Goal: Information Seeking & Learning: Check status

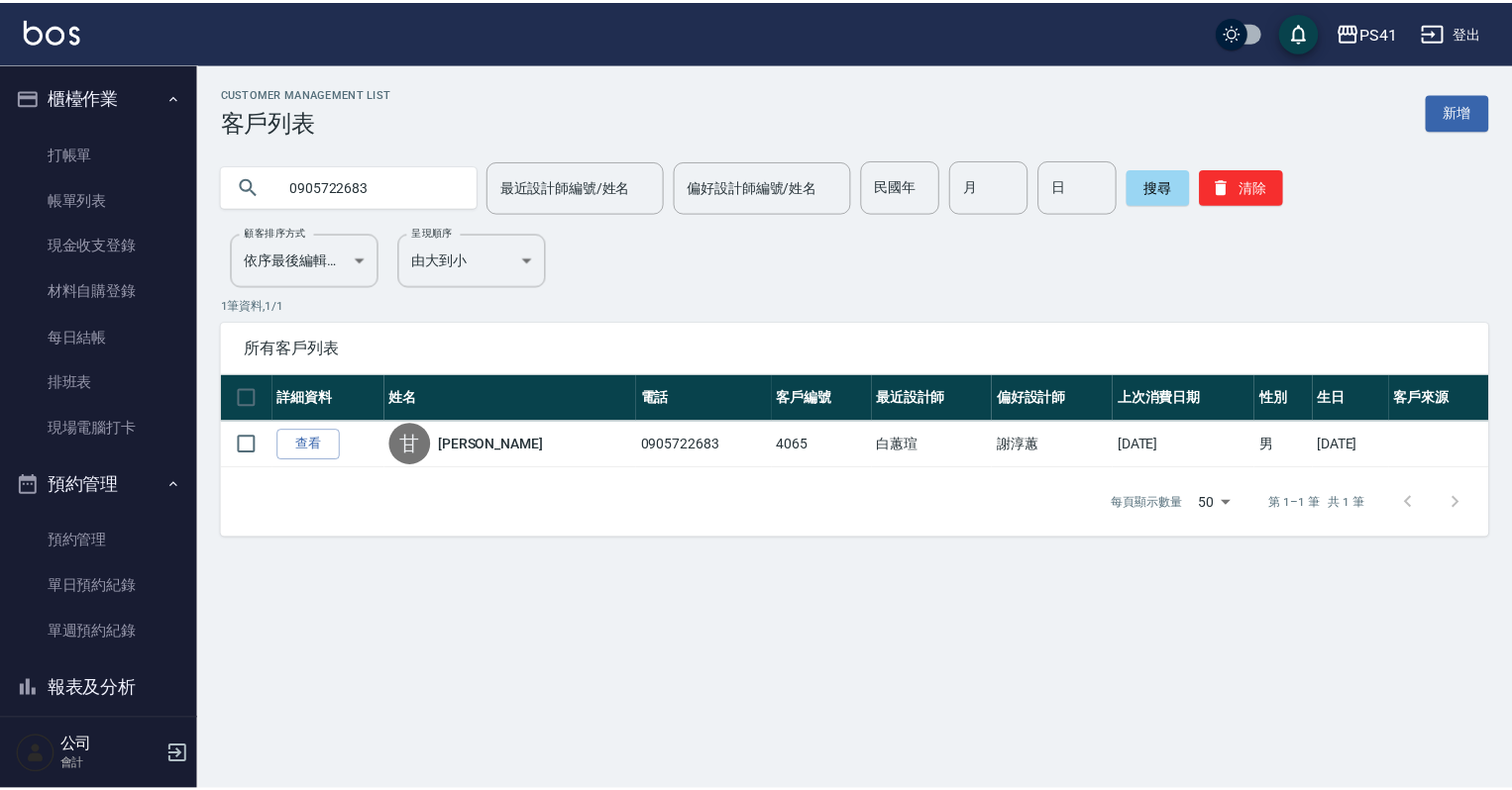
scroll to position [336, 0]
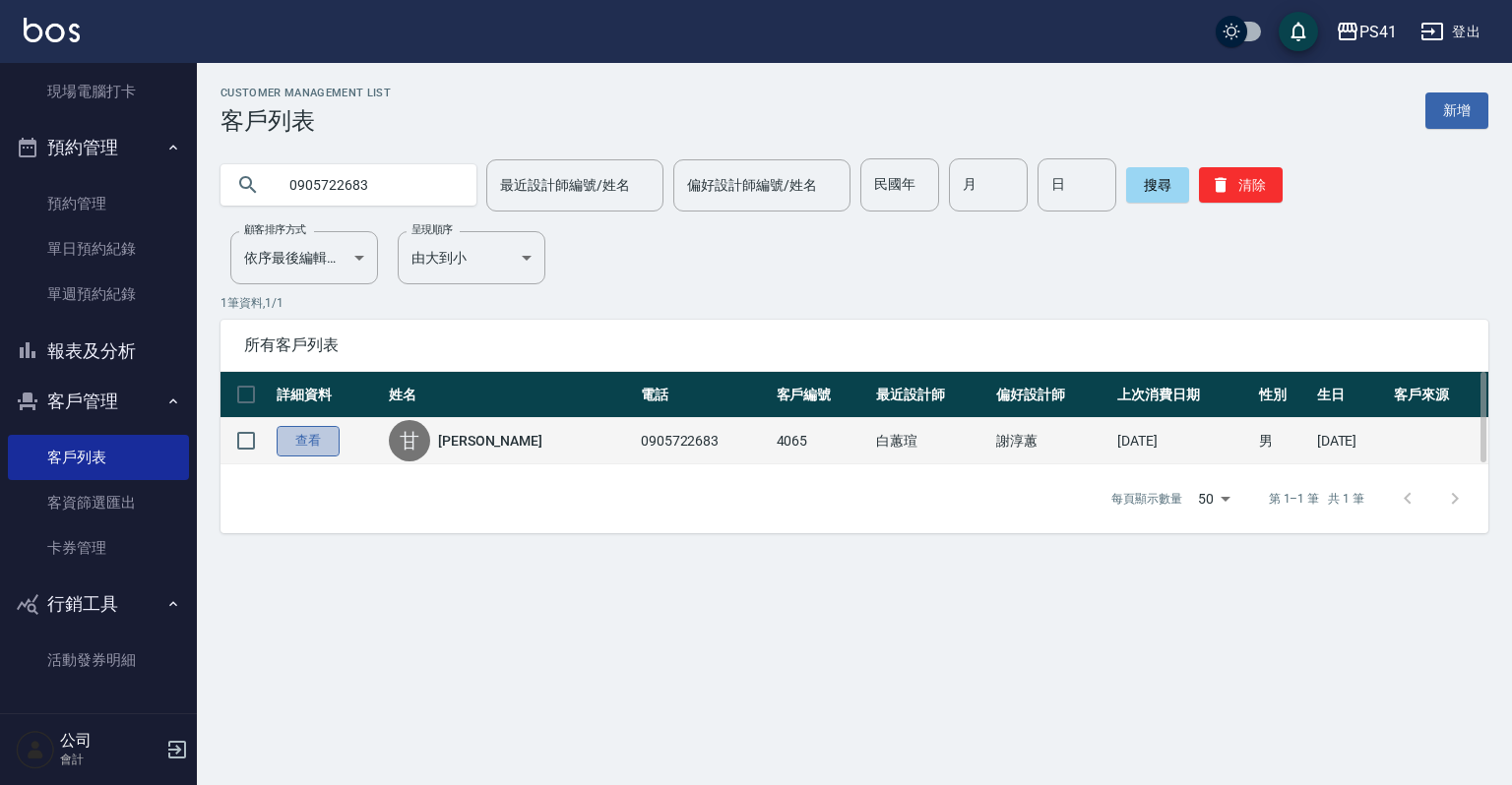
click at [302, 434] on link "查看" at bounding box center [307, 441] width 63 height 31
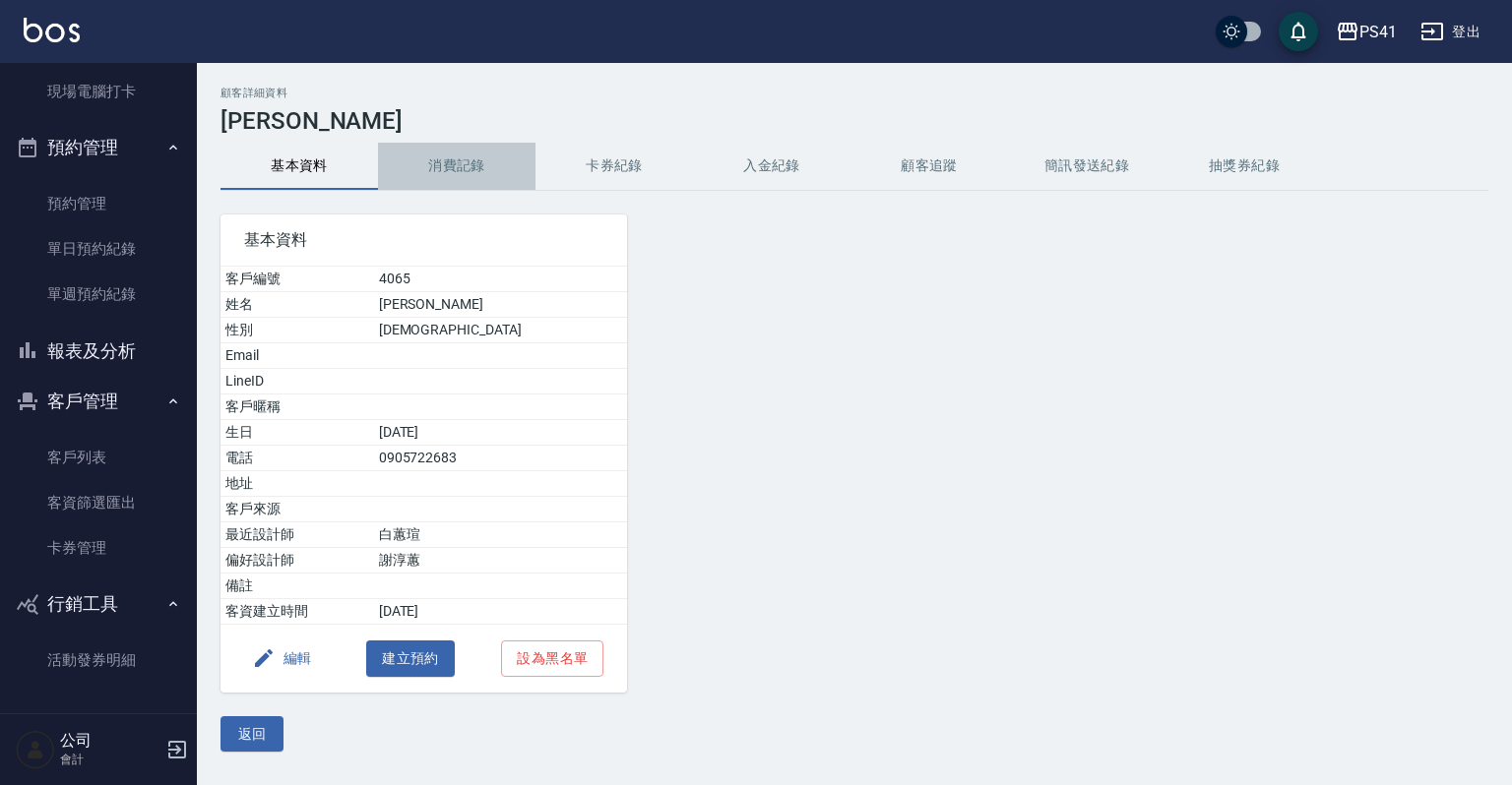
click at [451, 165] on button "消費記錄" at bounding box center [456, 167] width 157 height 48
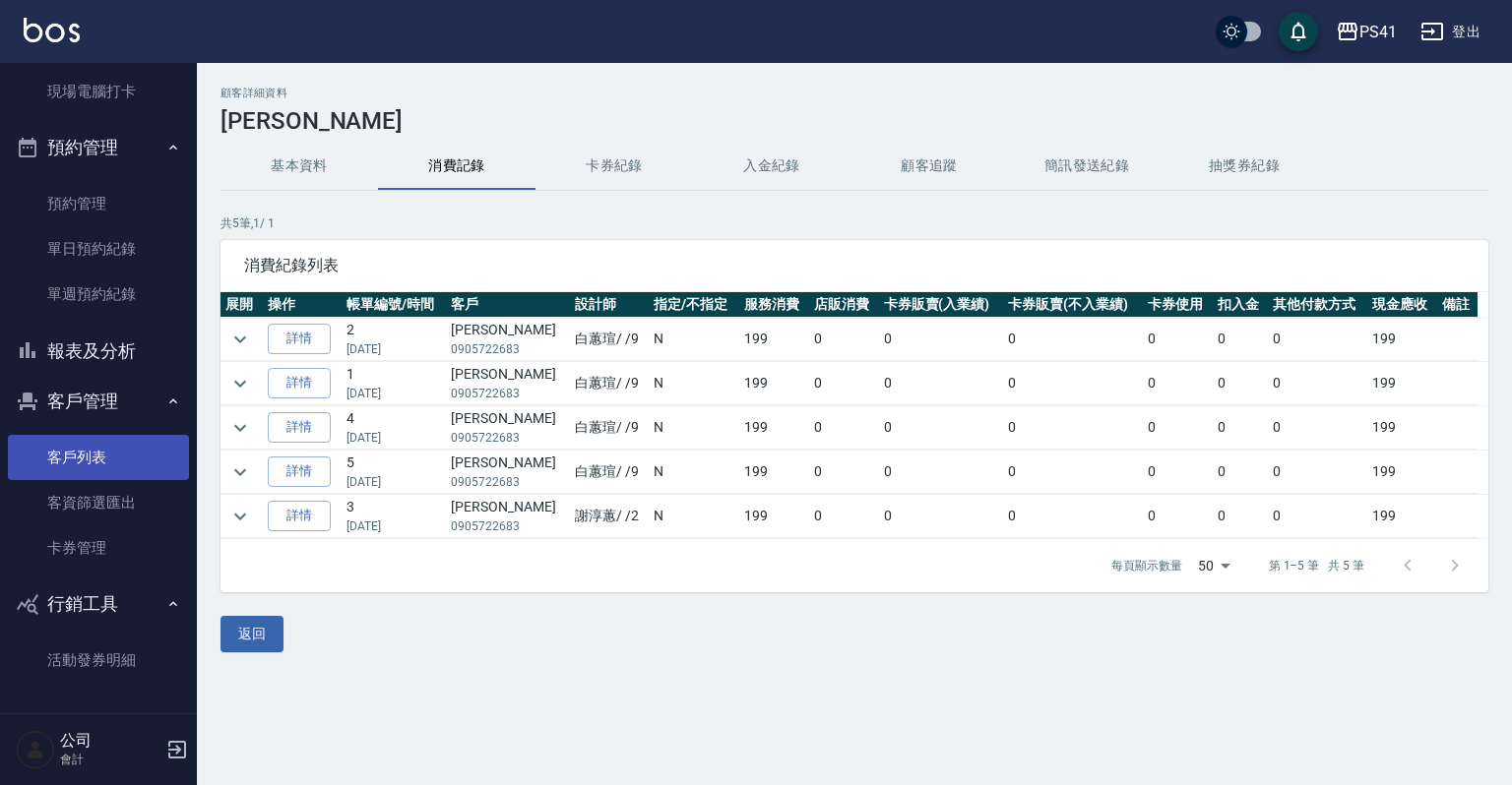
click at [80, 469] on link "客戶列表" at bounding box center [98, 458] width 181 height 46
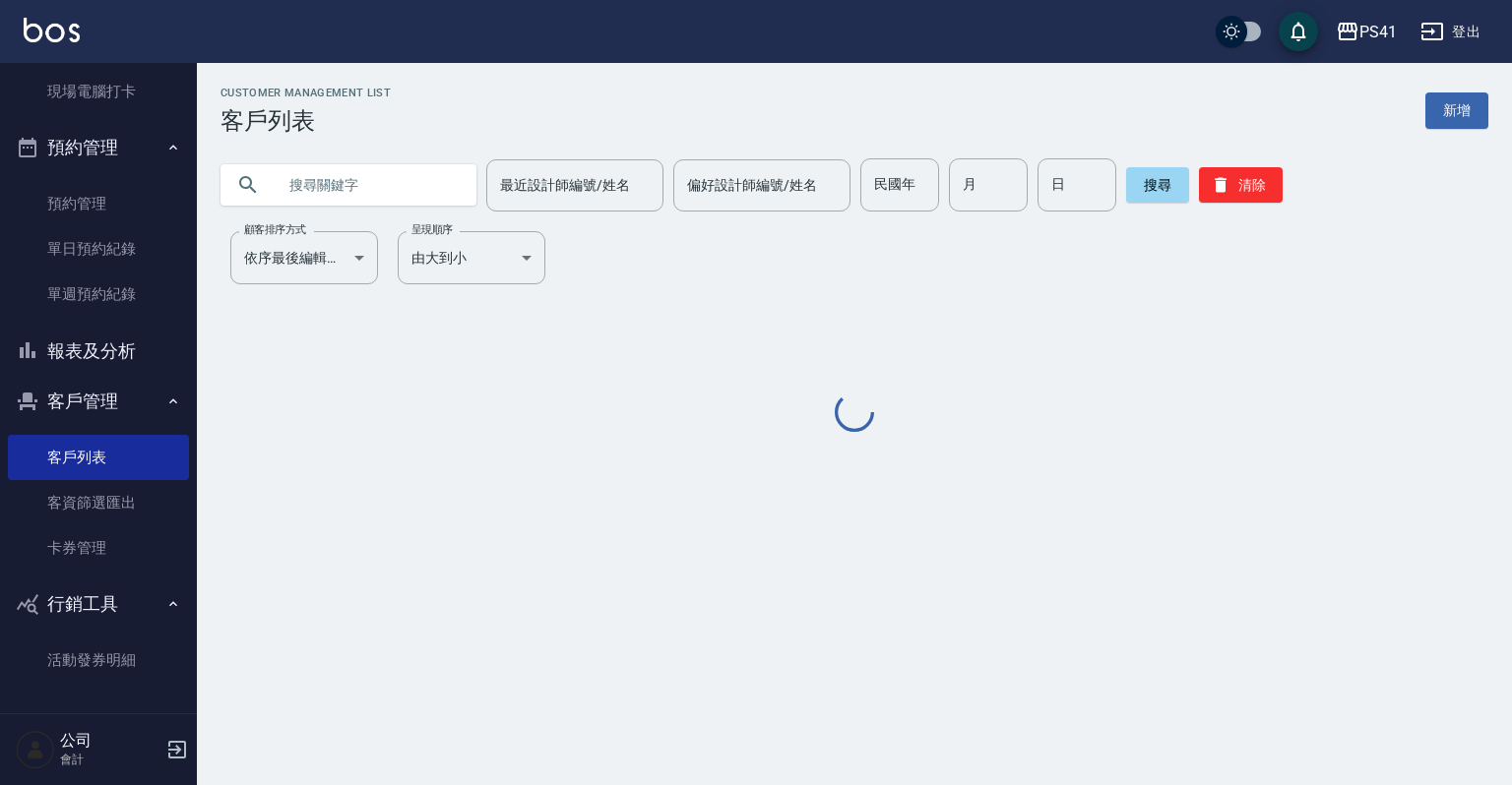
click at [348, 187] on input "text" at bounding box center [368, 184] width 185 height 53
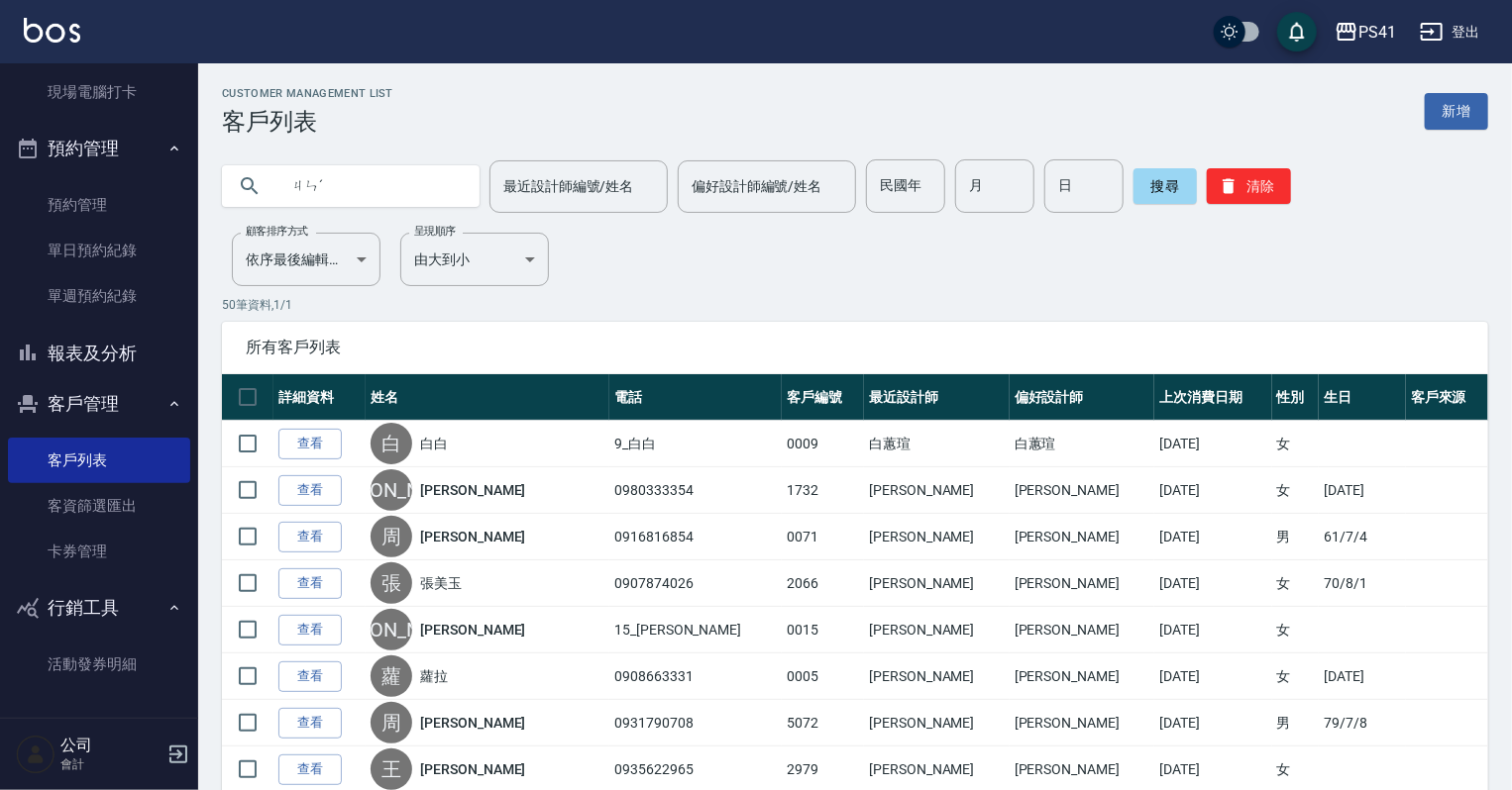
type input "ㄐ"
type input "[PERSON_NAME]"
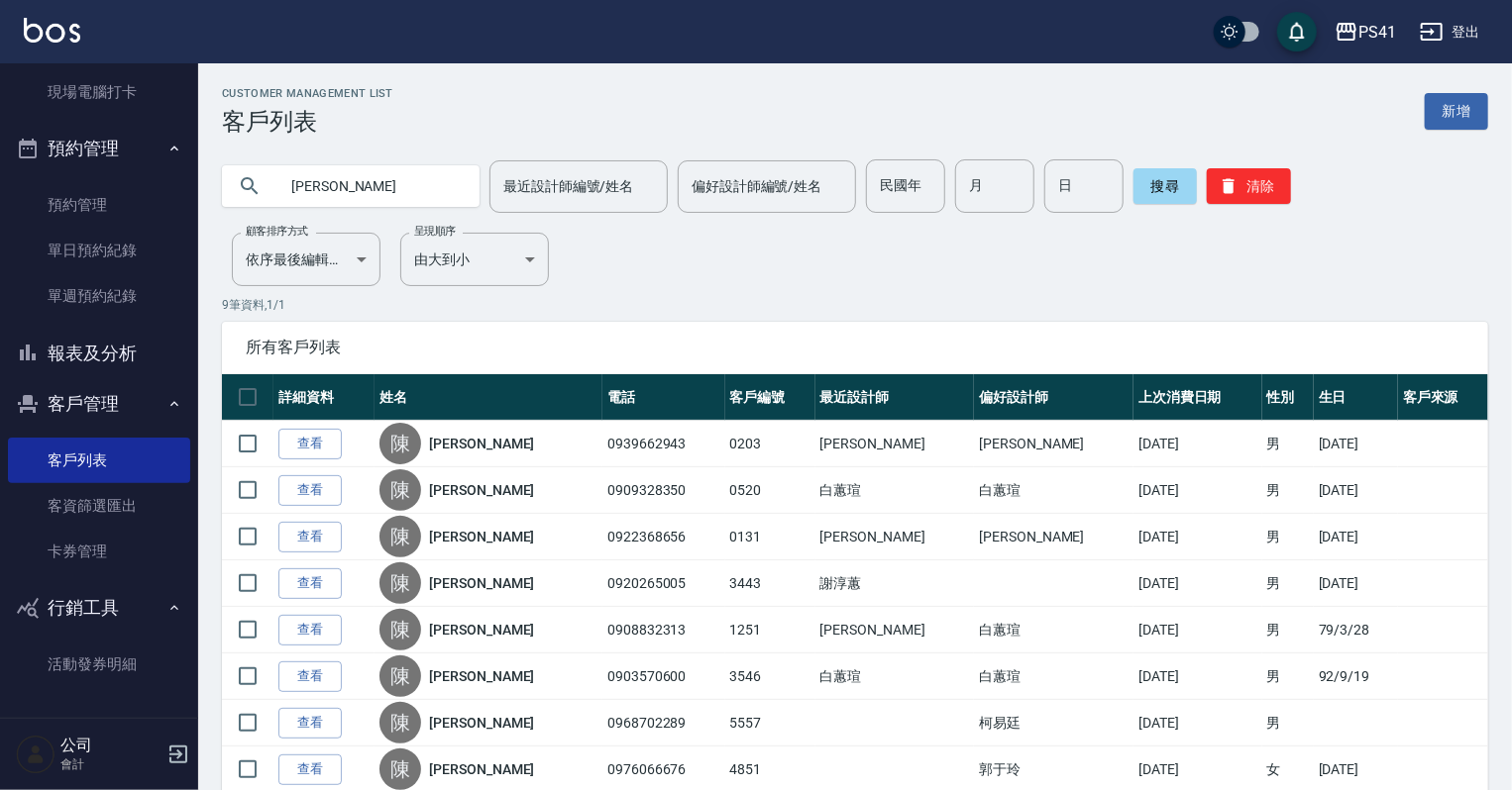
click at [98, 379] on button "客戶管理" at bounding box center [99, 404] width 182 height 52
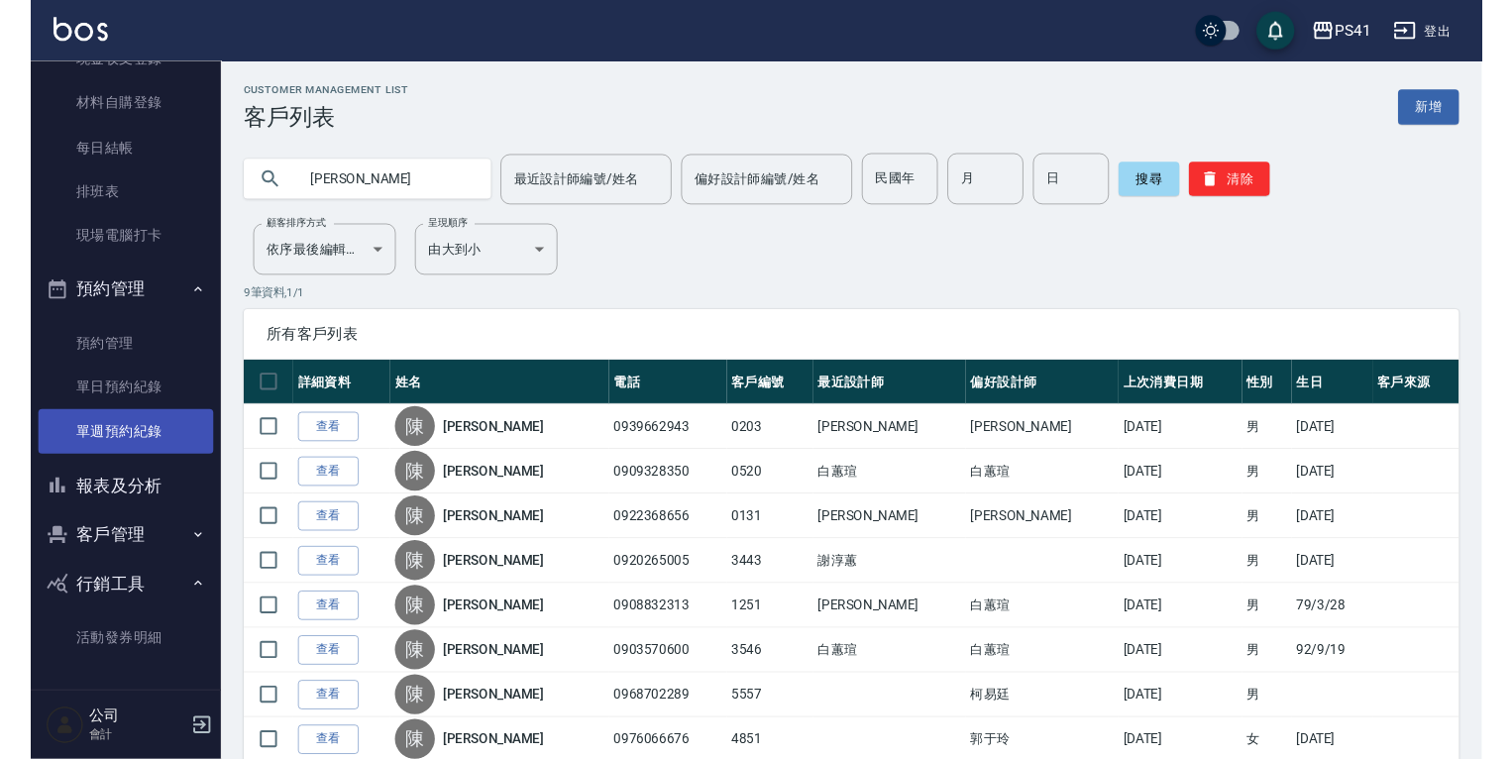
scroll to position [182, 0]
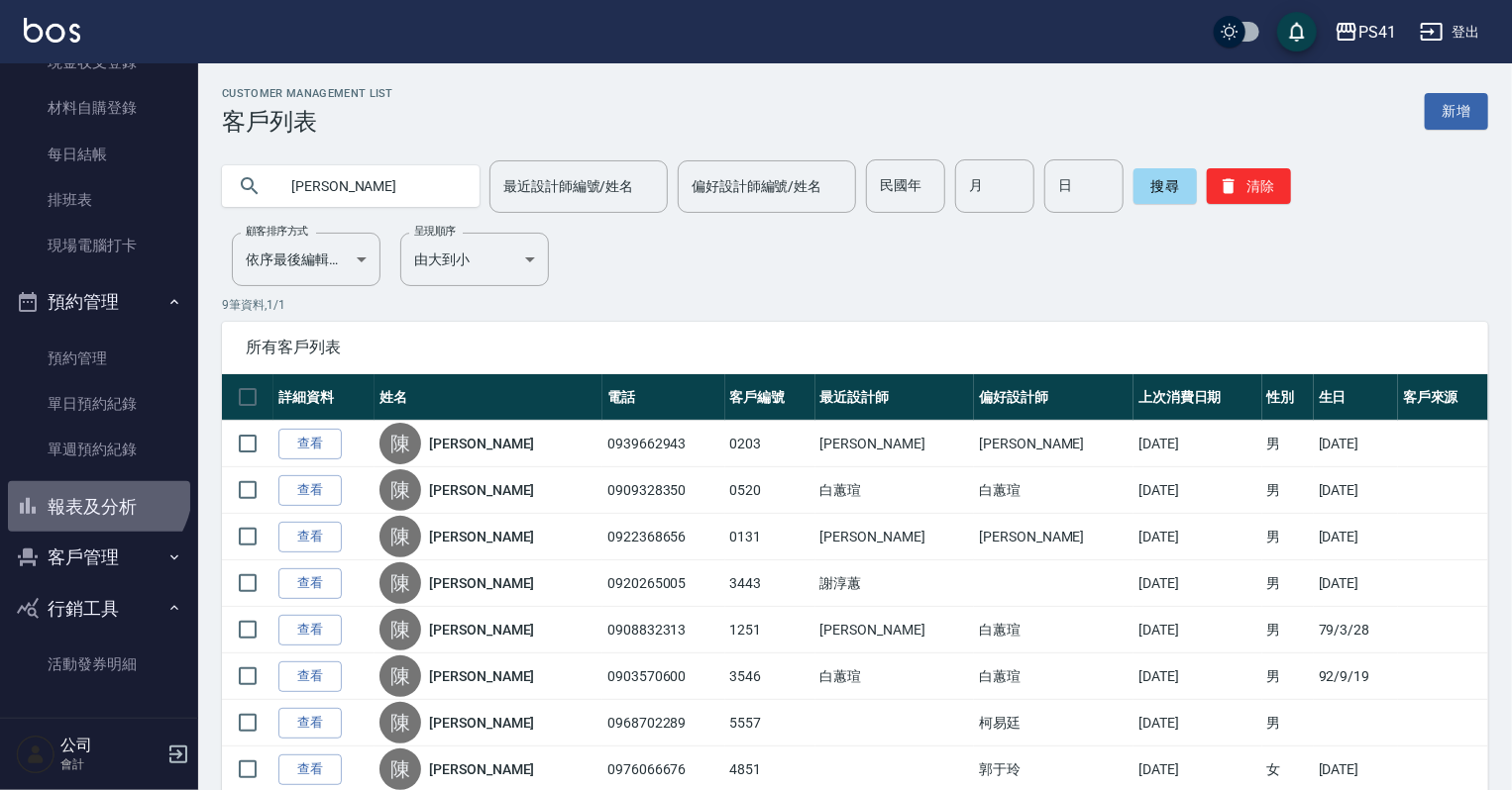
click at [93, 486] on button "報表及分析" at bounding box center [99, 507] width 182 height 52
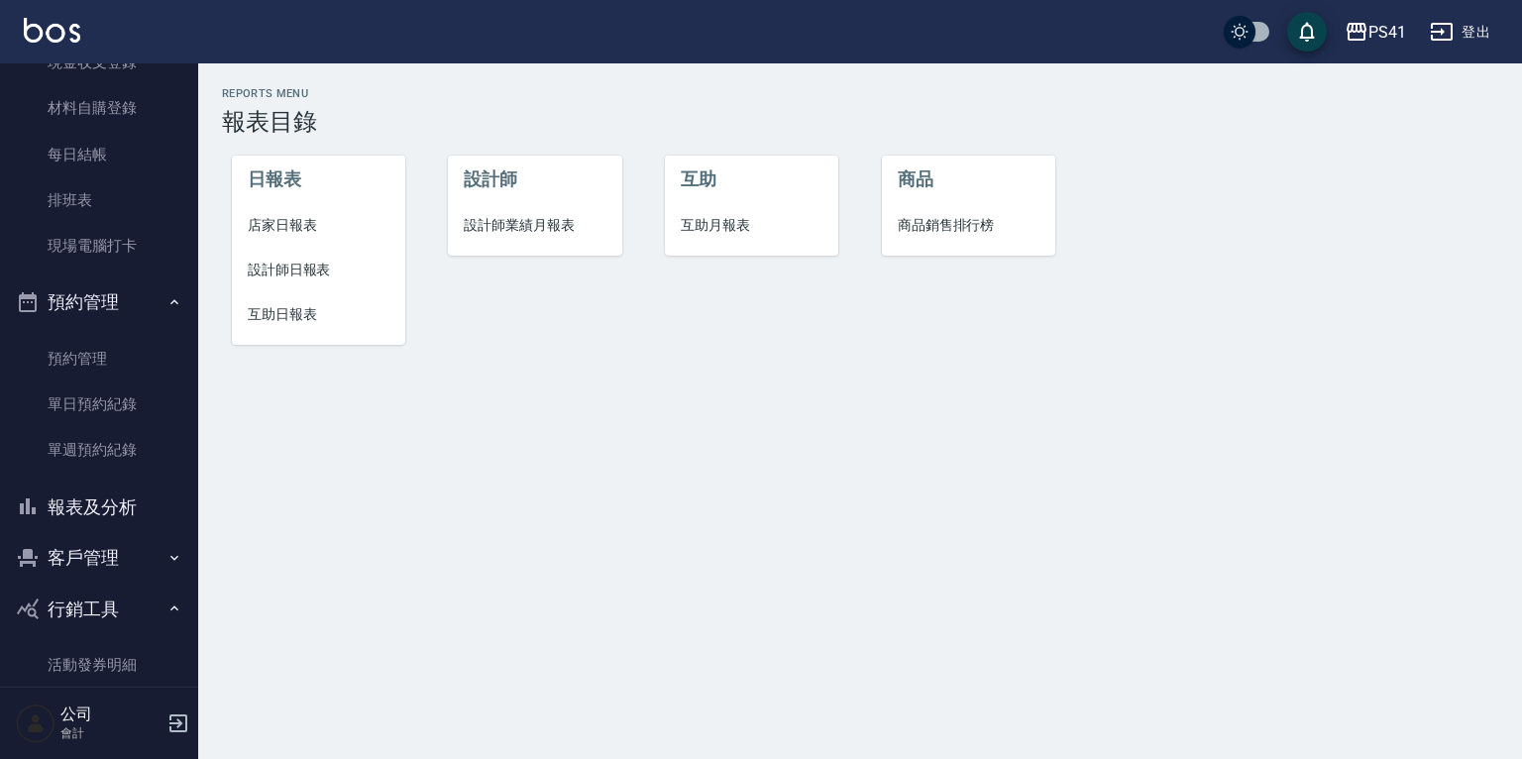
click at [309, 274] on span "設計師日報表" at bounding box center [319, 270] width 142 height 21
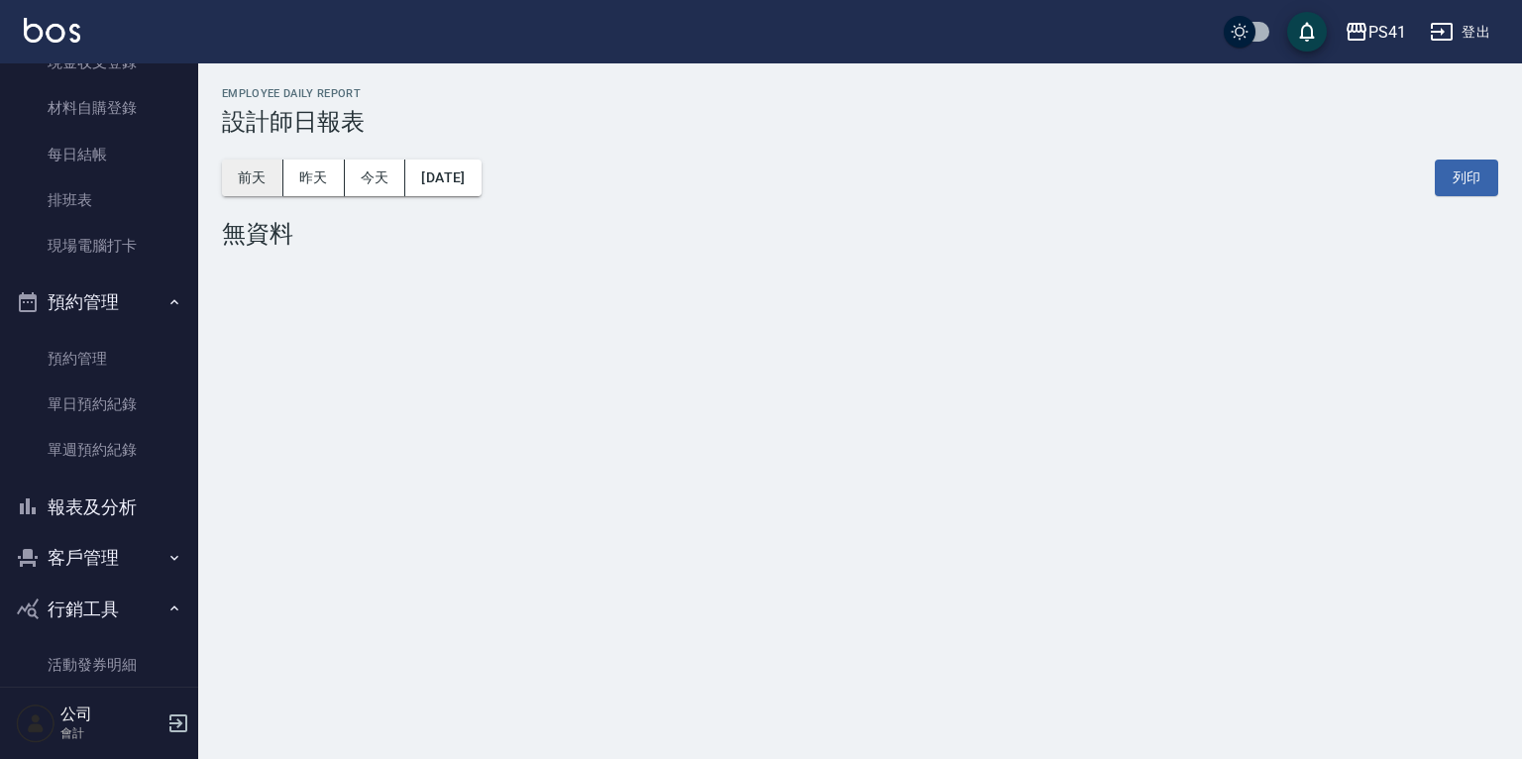
click at [249, 184] on button "前天" at bounding box center [252, 177] width 61 height 37
